Goal: Task Accomplishment & Management: Manage account settings

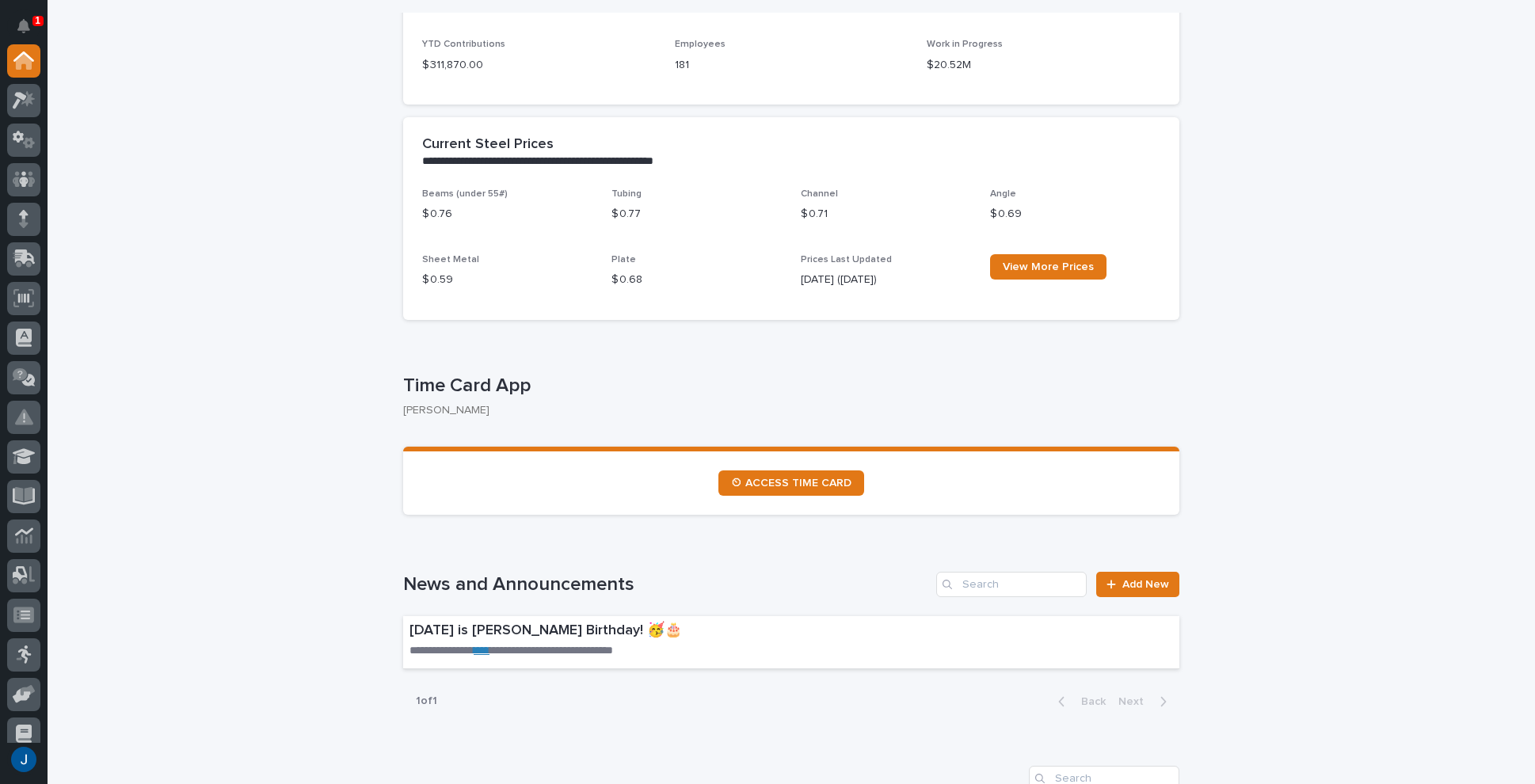
scroll to position [554, 0]
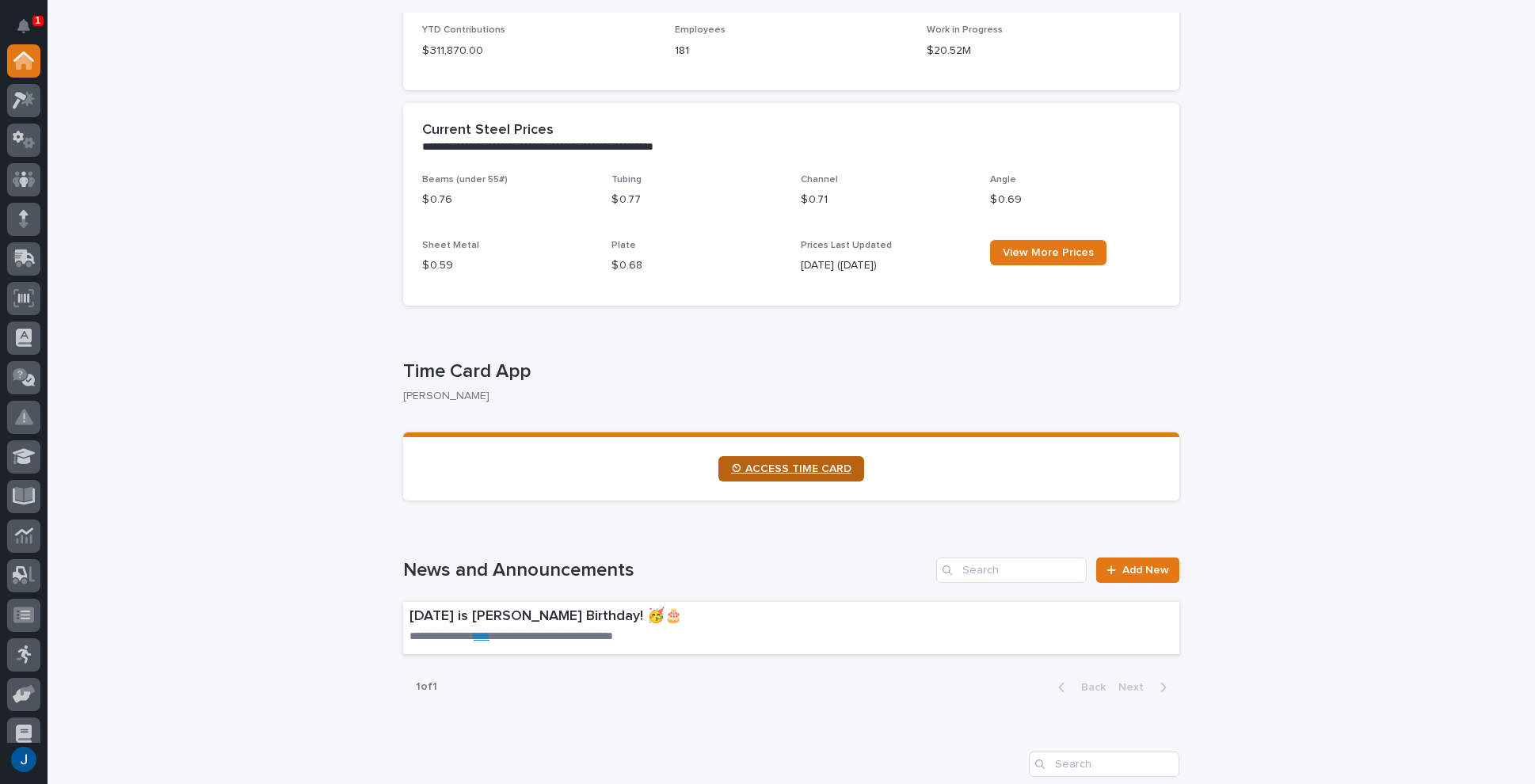
click at [780, 473] on span "⏲ ACCESS TIME CARD" at bounding box center [792, 469] width 121 height 11
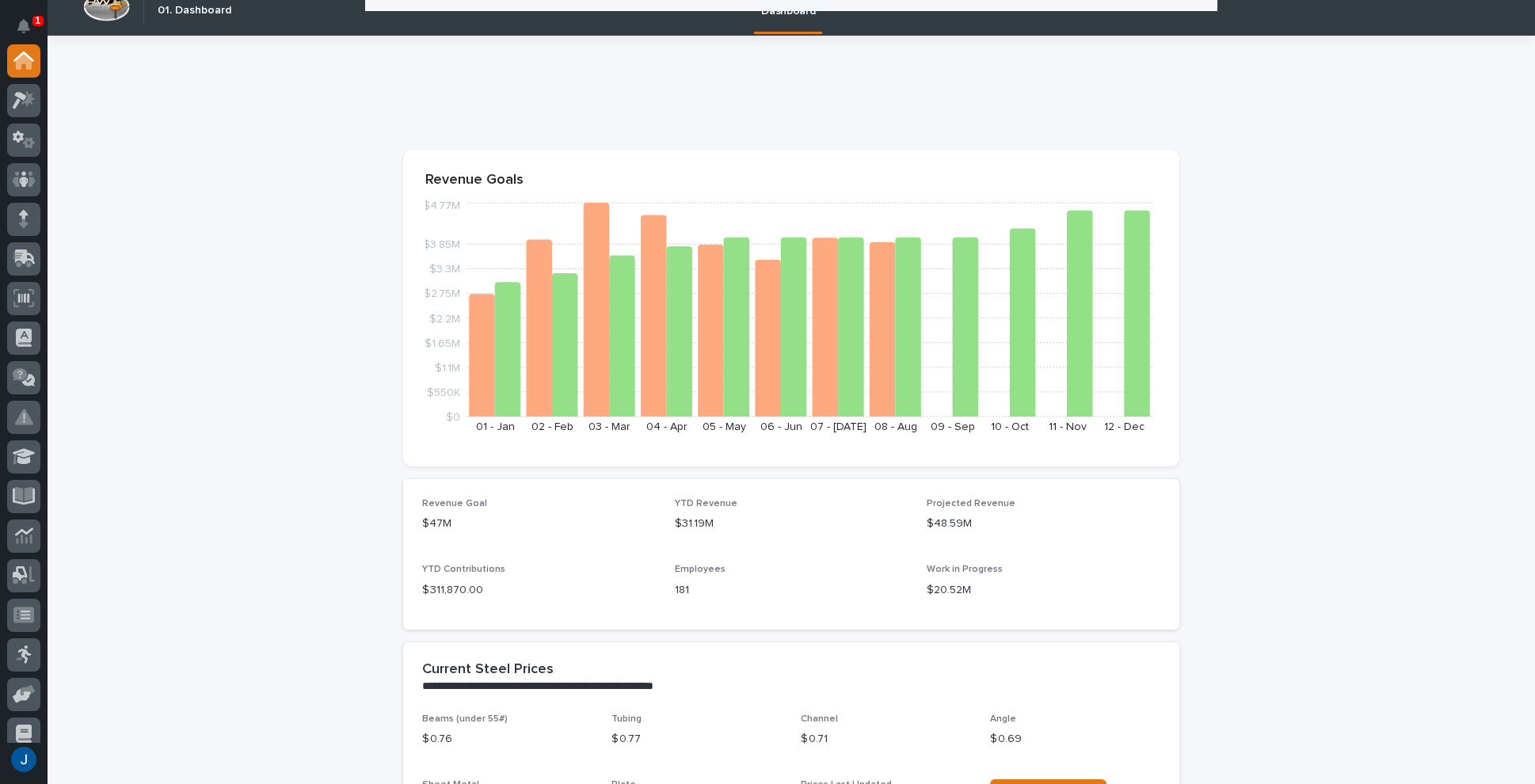
scroll to position [0, 0]
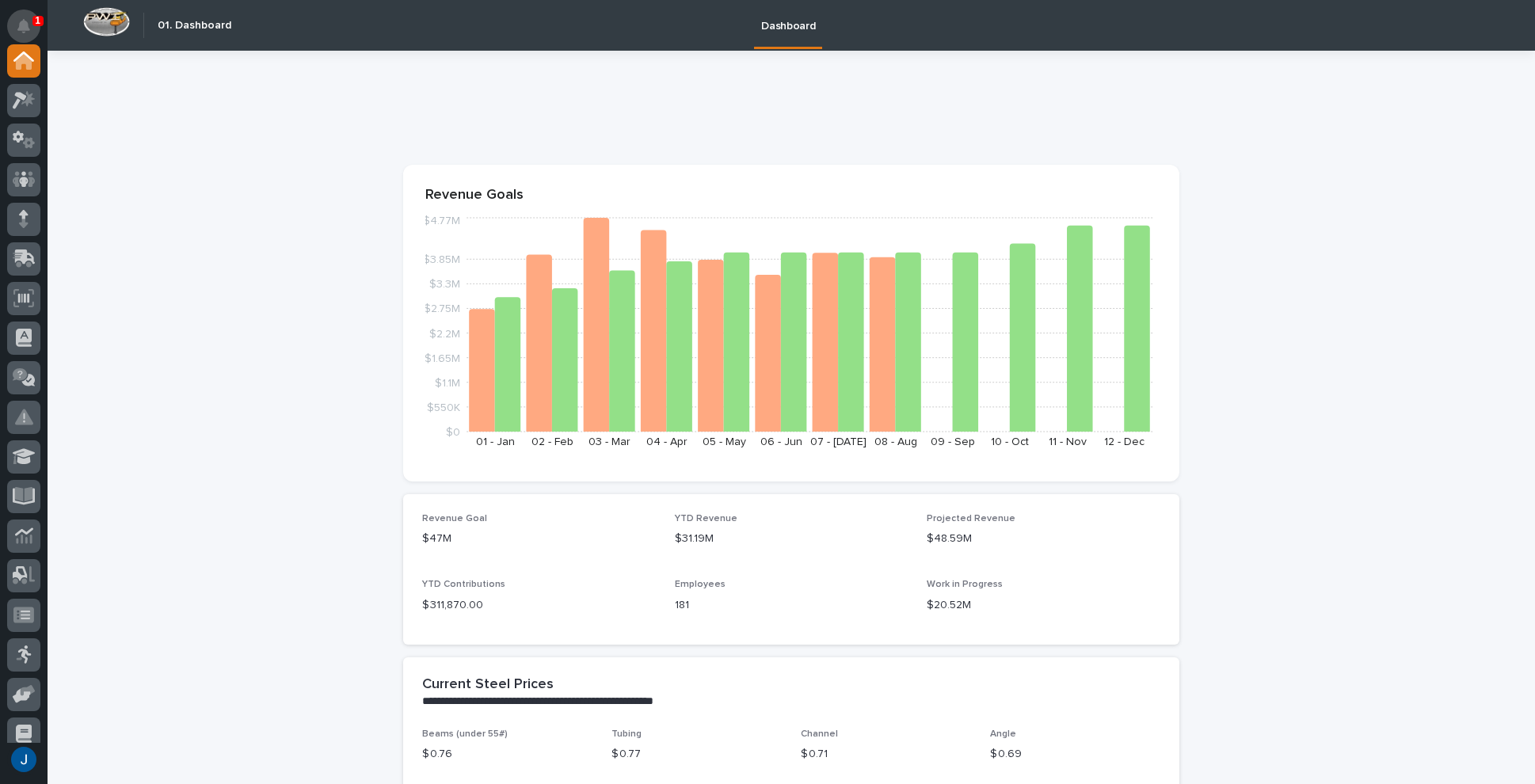
click at [29, 18] on button "Notifications" at bounding box center [23, 26] width 33 height 33
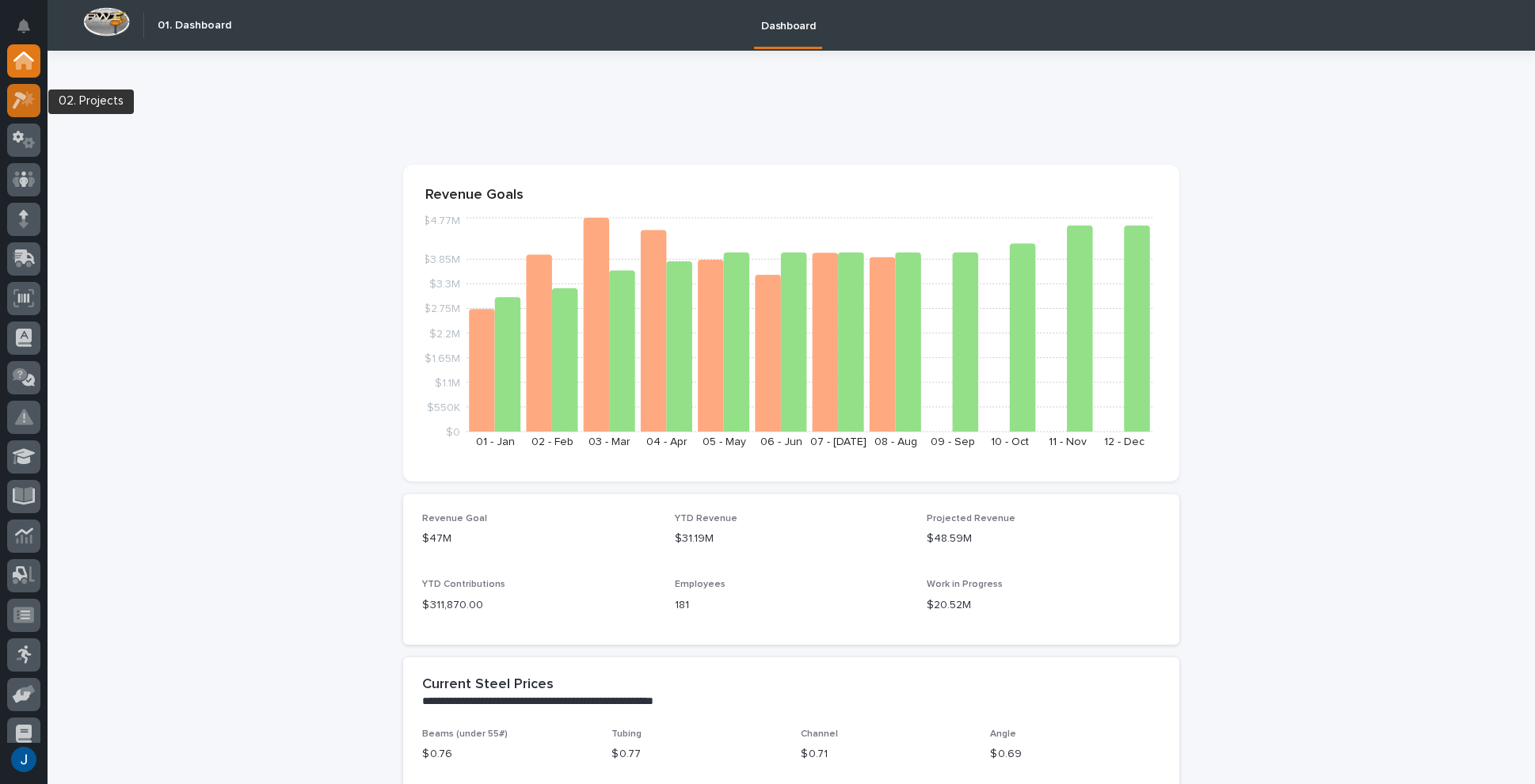
click at [24, 101] on icon at bounding box center [24, 100] width 23 height 18
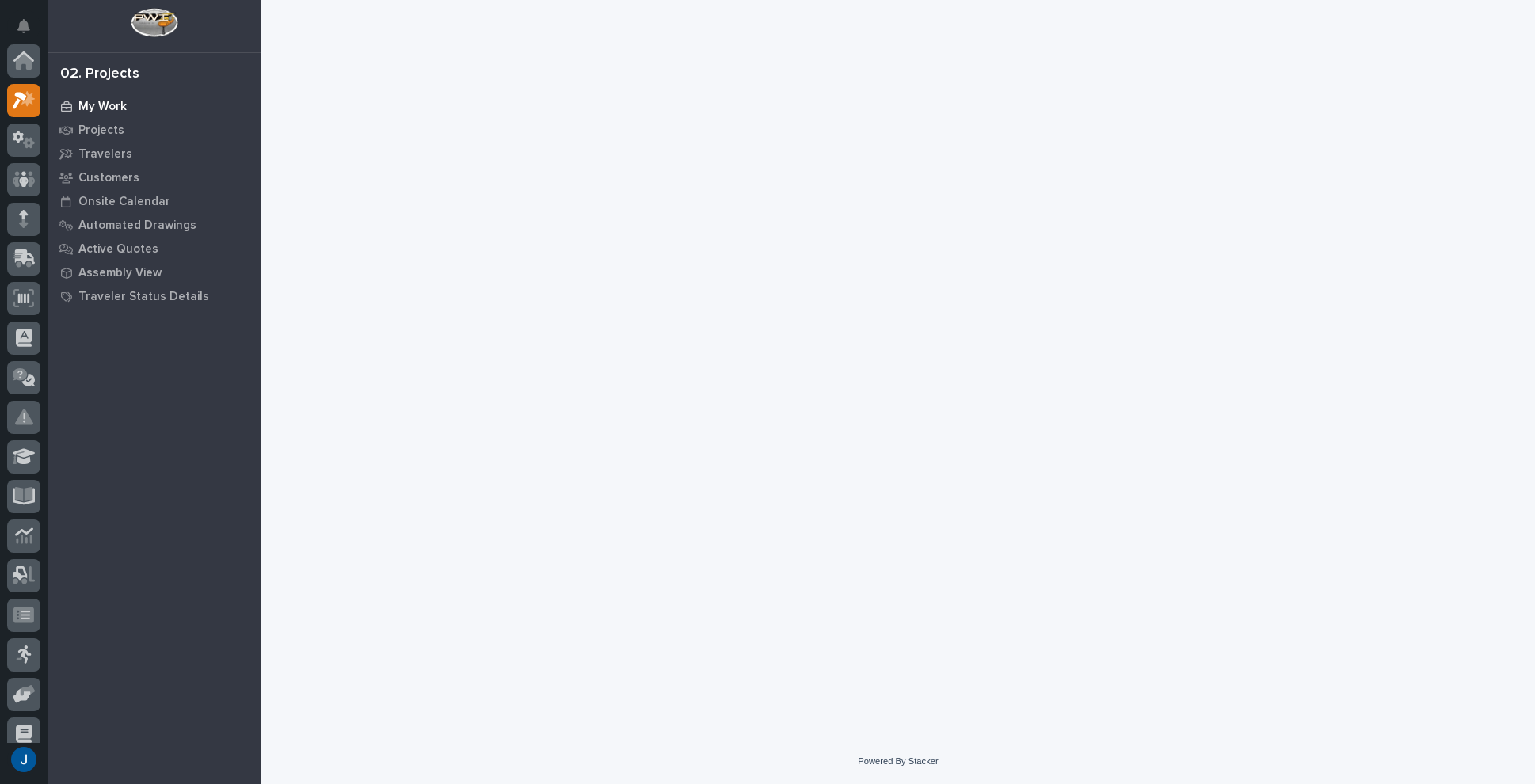
click at [93, 101] on p "My Work" at bounding box center [102, 107] width 48 height 14
click at [101, 104] on p "My Work" at bounding box center [102, 107] width 48 height 14
click at [910, 523] on div at bounding box center [898, 349] width 1257 height 699
click at [21, 137] on icon at bounding box center [24, 139] width 23 height 18
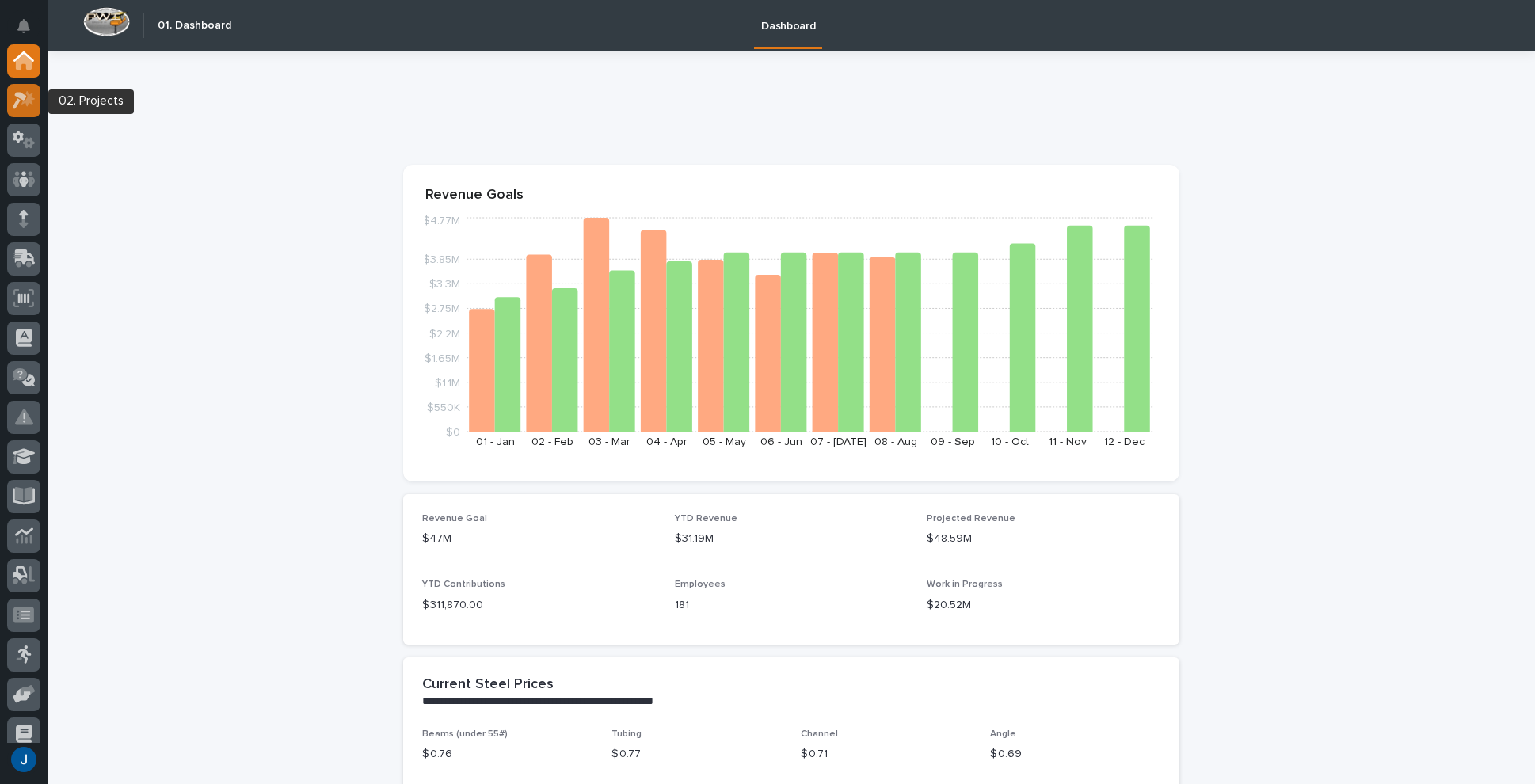
click at [23, 96] on icon at bounding box center [20, 101] width 14 height 18
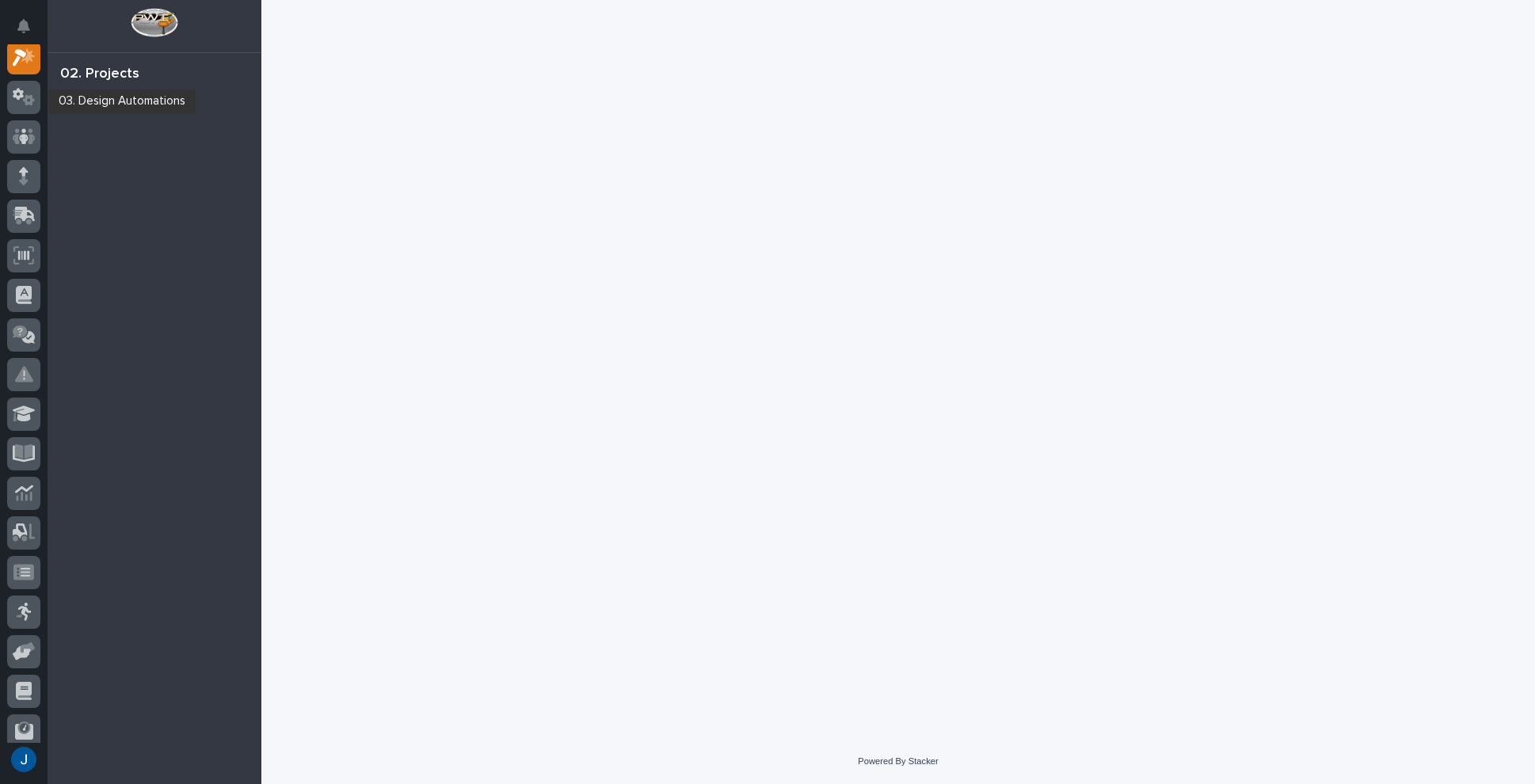
scroll to position [39, 0]
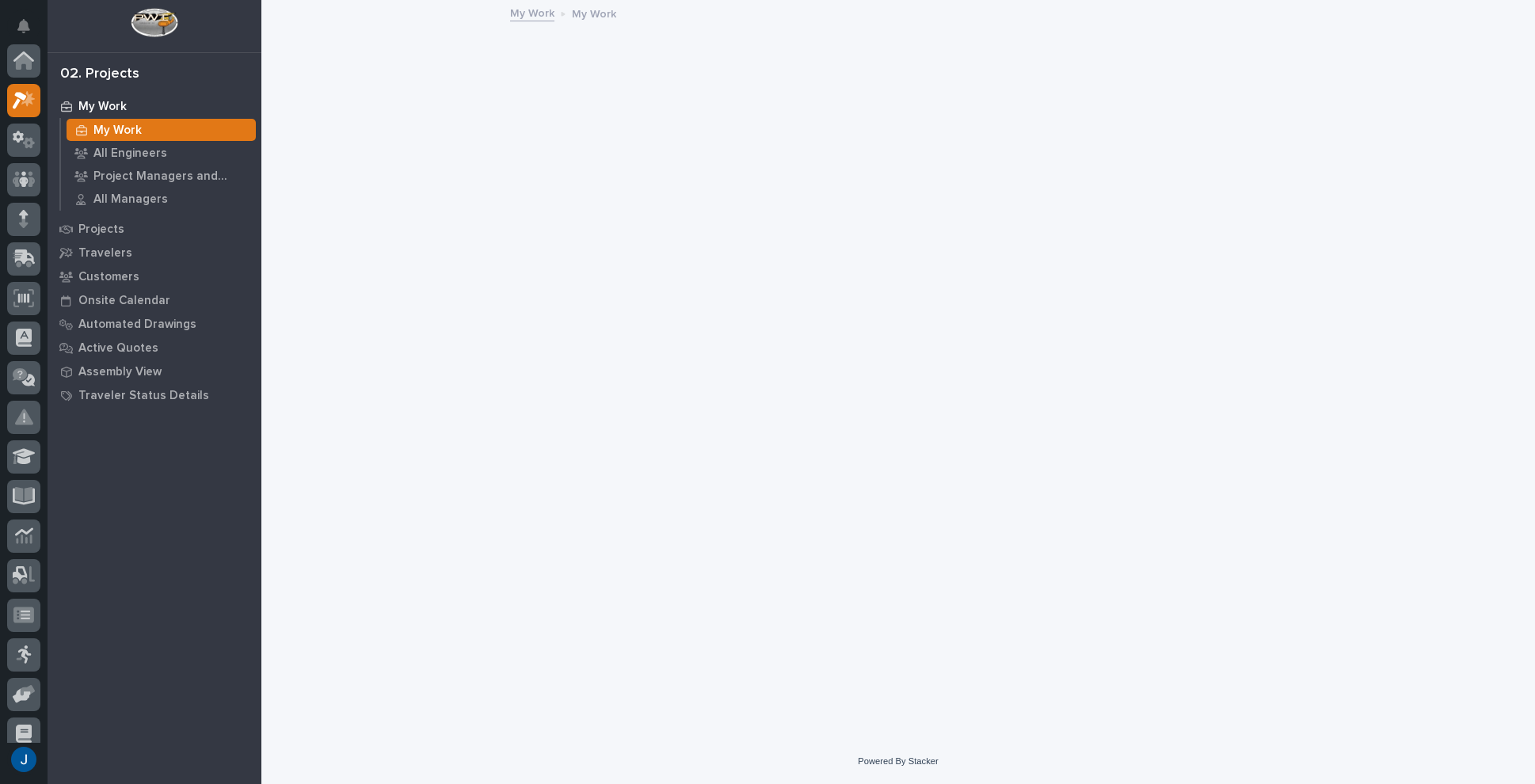
scroll to position [39, 0]
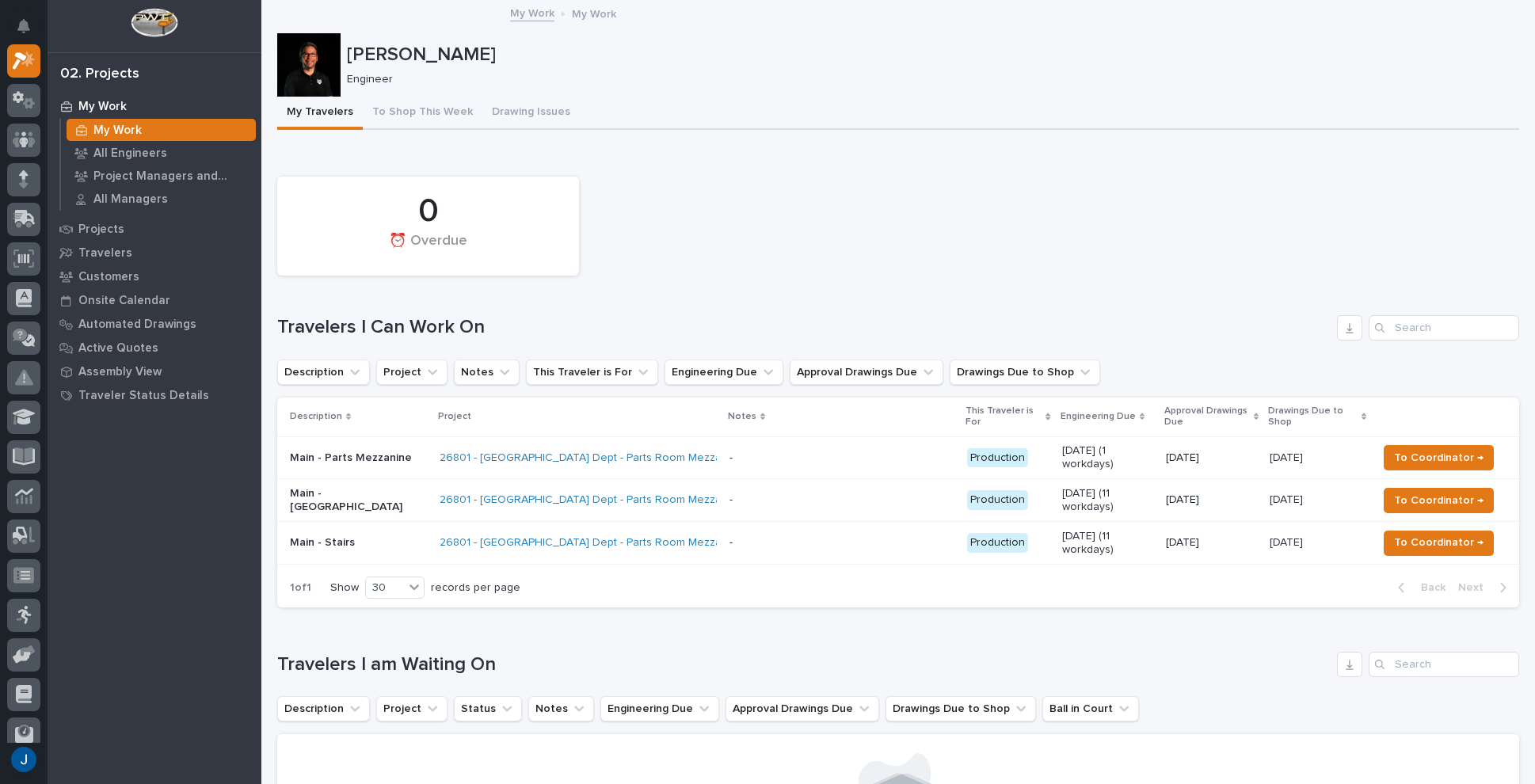
click at [525, 14] on link "My Work" at bounding box center [532, 12] width 44 height 18
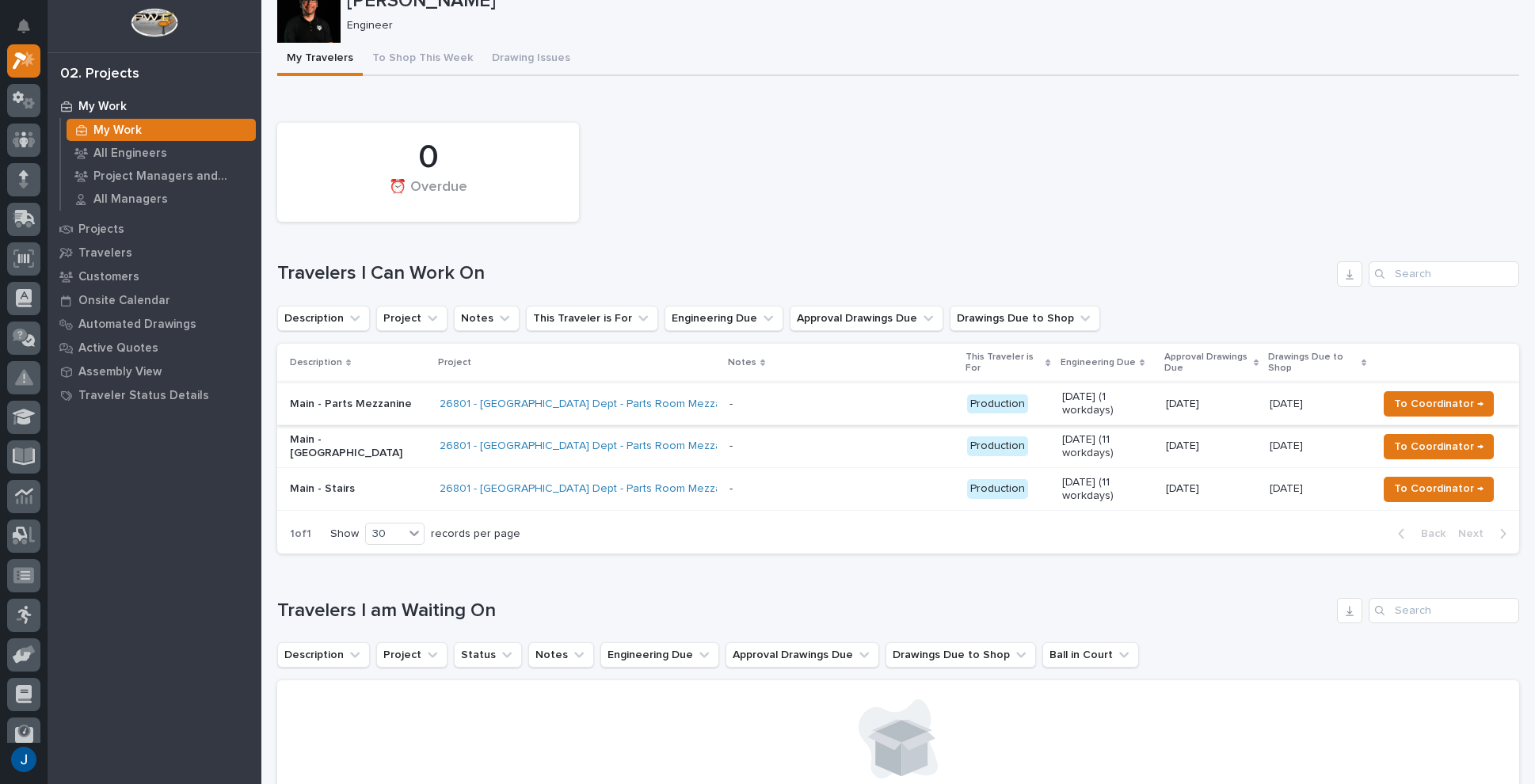
scroll to position [79, 0]
